Goal: Find specific page/section: Find specific page/section

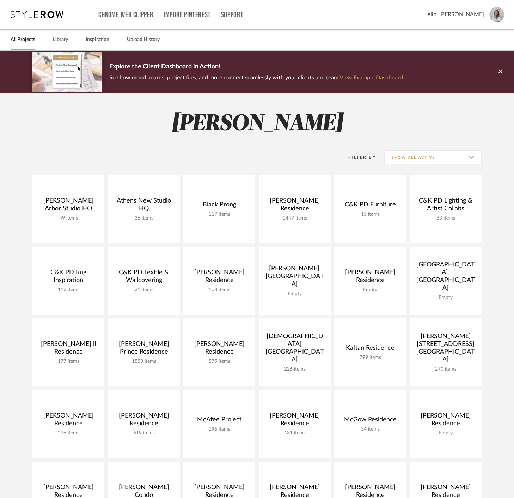
scroll to position [39, 0]
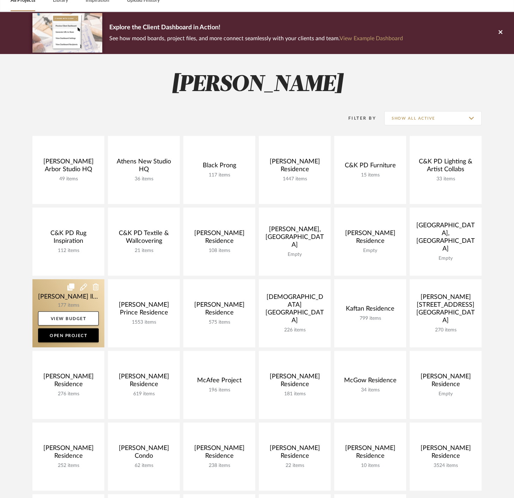
click at [46, 300] on link at bounding box center [68, 313] width 72 height 68
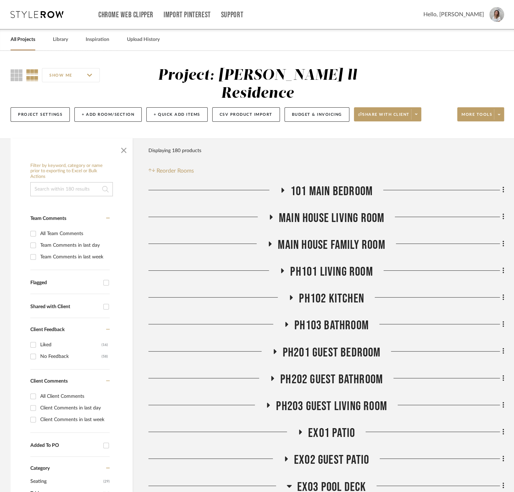
click at [123, 140] on span "button" at bounding box center [123, 148] width 17 height 17
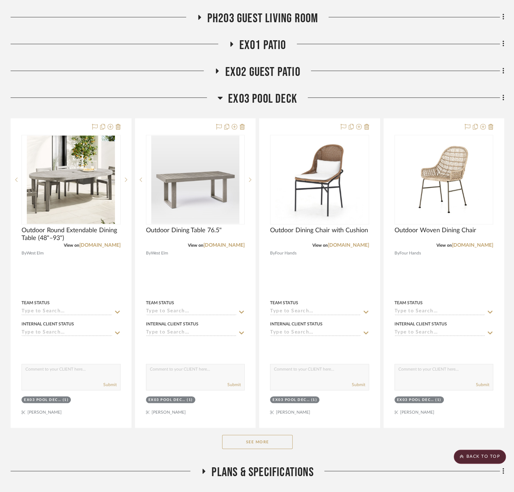
scroll to position [392, 0]
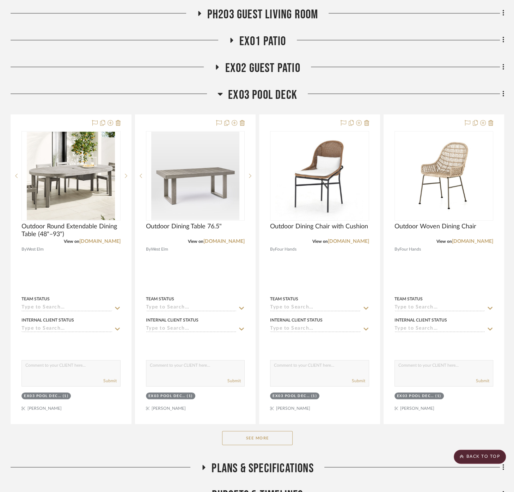
click at [279, 431] on button "See More" at bounding box center [257, 438] width 71 height 14
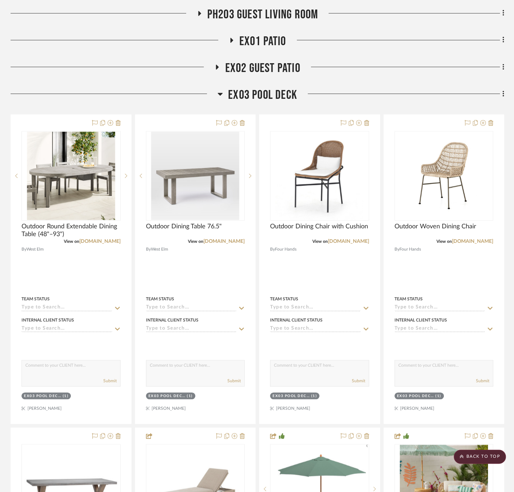
drag, startPoint x: 509, startPoint y: 9, endPoint x: 480, endPoint y: 10, distance: 29.7
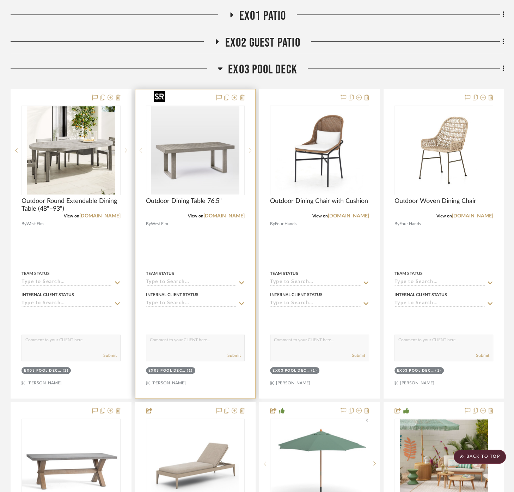
scroll to position [353, 0]
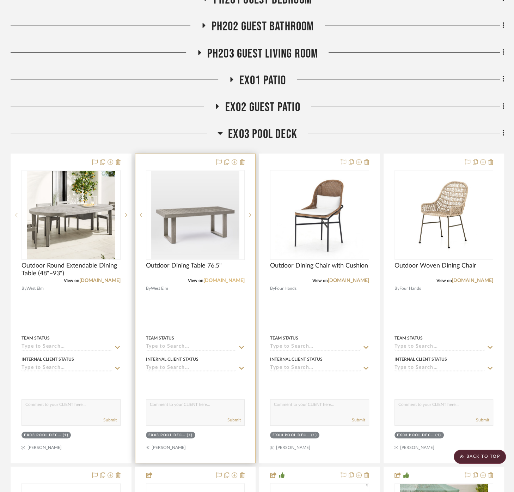
click at [229, 278] on link "[DOMAIN_NAME]" at bounding box center [224, 280] width 41 height 5
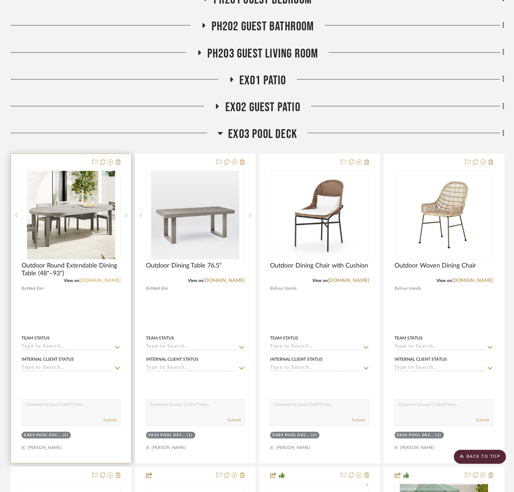
click at [111, 278] on link "[DOMAIN_NAME]" at bounding box center [99, 280] width 41 height 5
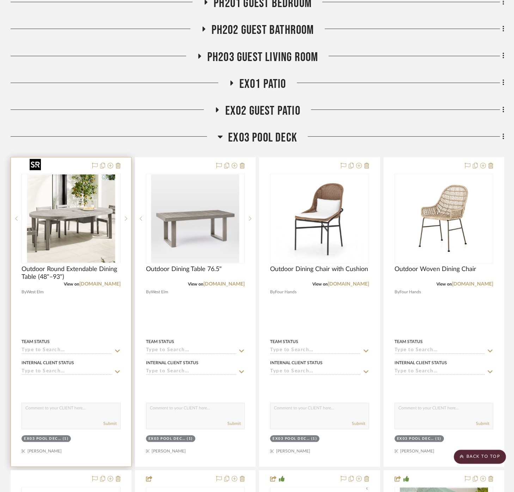
scroll to position [392, 0]
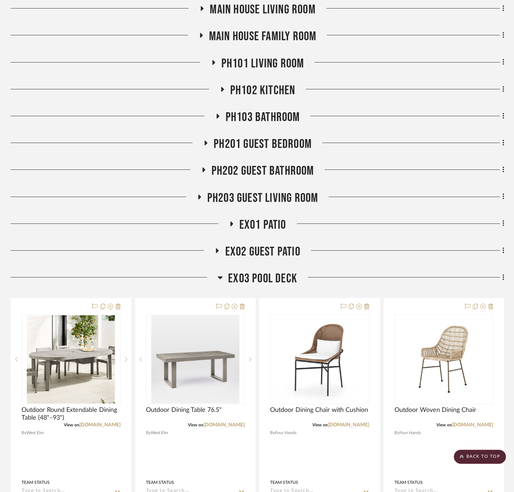
scroll to position [117, 0]
